Goal: Find specific page/section: Find specific page/section

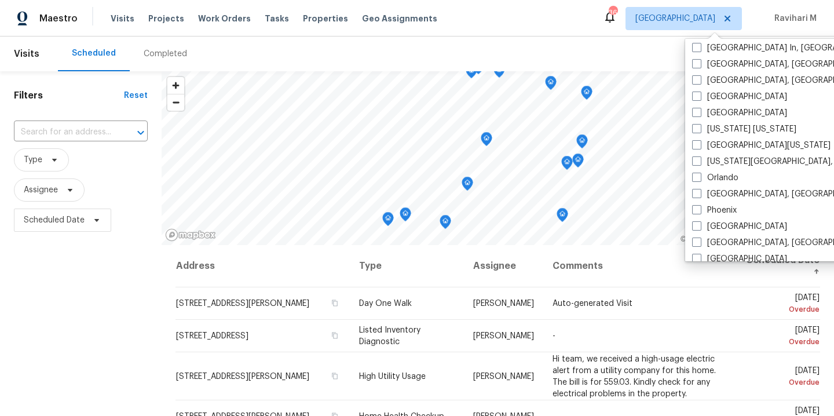
scroll to position [519, 0]
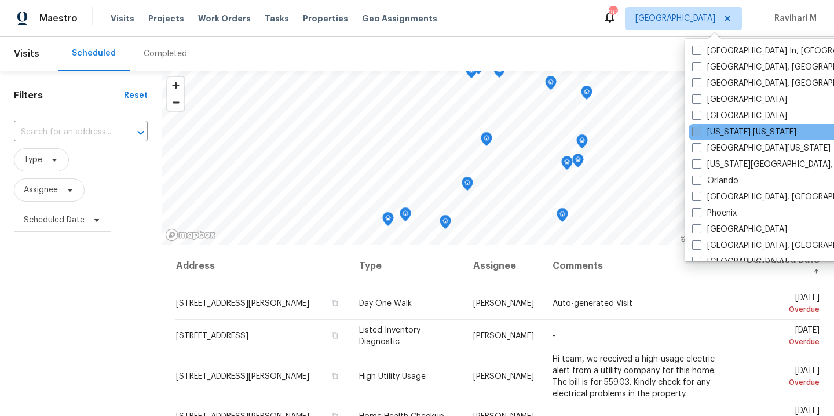
click at [697, 131] on span at bounding box center [696, 131] width 9 height 9
click at [697, 131] on input "[US_STATE] [US_STATE]" at bounding box center [696, 130] width 8 height 8
checkbox input "true"
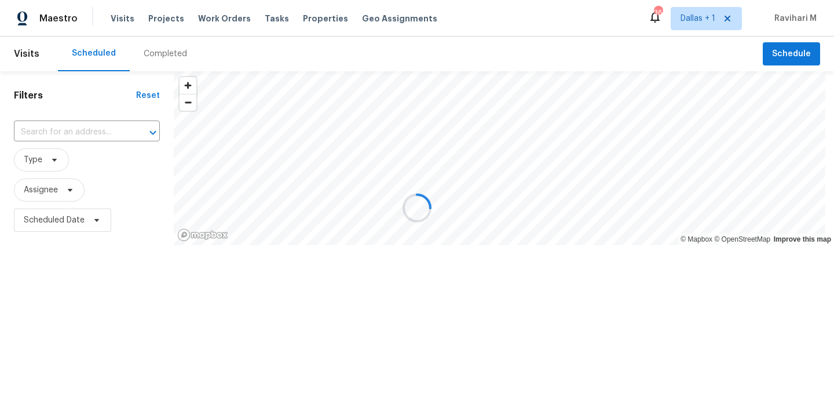
click at [146, 57] on div at bounding box center [417, 208] width 834 height 416
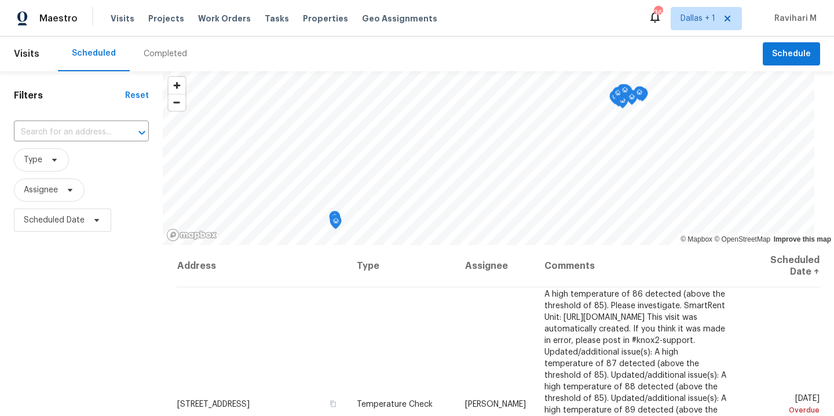
click at [146, 57] on div "Completed" at bounding box center [165, 54] width 43 height 12
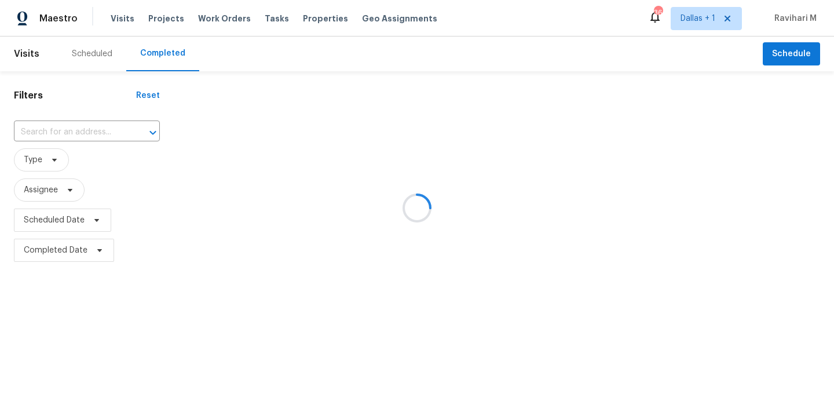
click at [73, 125] on div at bounding box center [417, 208] width 834 height 416
click at [71, 132] on div at bounding box center [417, 208] width 834 height 416
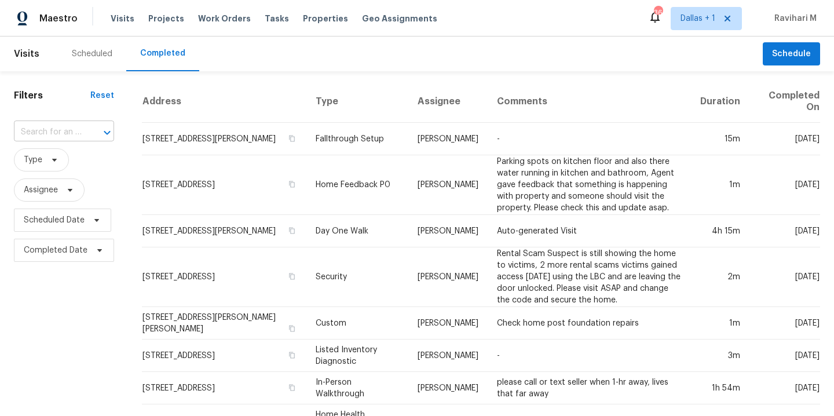
click at [58, 132] on input "text" at bounding box center [48, 132] width 68 height 18
paste input "[STREET_ADDRESS][PERSON_NAME]"
type input "[STREET_ADDRESS][PERSON_NAME]"
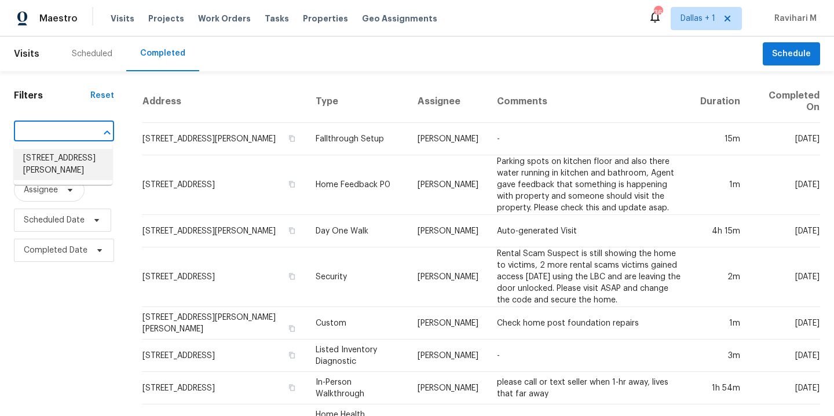
click at [61, 159] on li "[STREET_ADDRESS][PERSON_NAME]" at bounding box center [63, 164] width 98 height 31
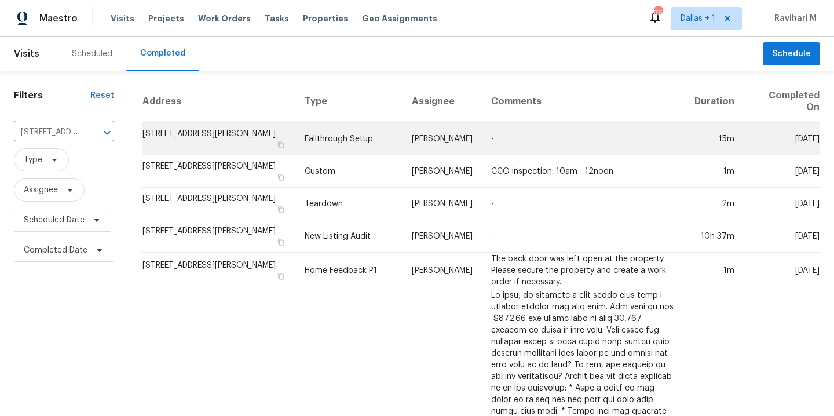
click at [339, 138] on td "Fallthrough Setup" at bounding box center [348, 139] width 107 height 32
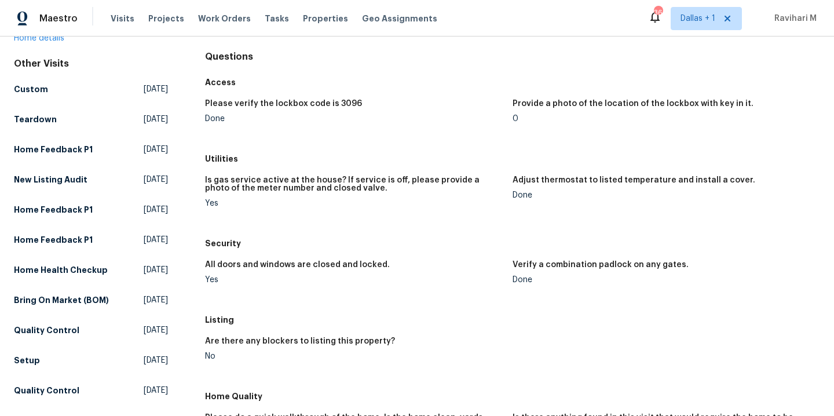
scroll to position [163, 0]
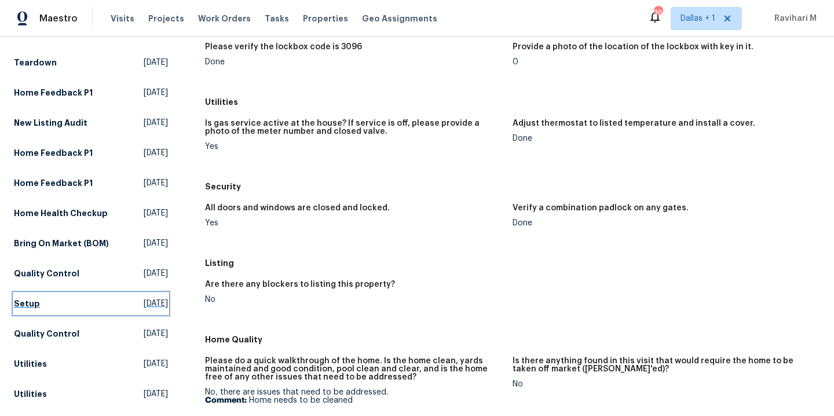
click at [136, 294] on link "Setup [DATE]" at bounding box center [91, 303] width 154 height 21
click at [136, 294] on html "Maestro Visits Projects Work Orders Tasks Properties Geo Assignments 36 [GEOGRA…" at bounding box center [417, 208] width 834 height 416
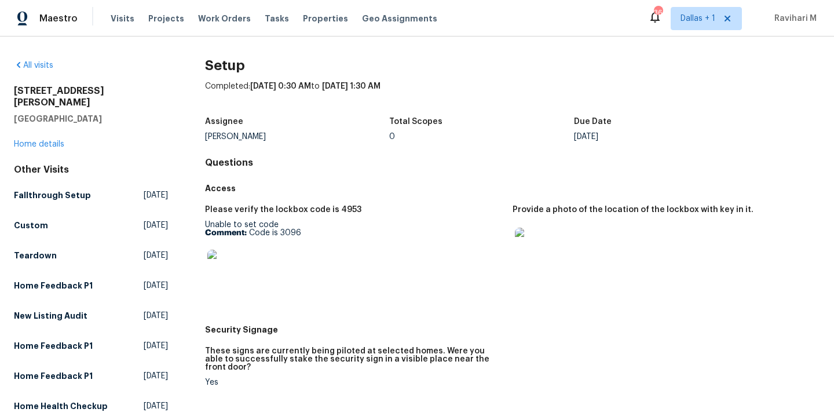
scroll to position [1947, 0]
